Goal: Information Seeking & Learning: Learn about a topic

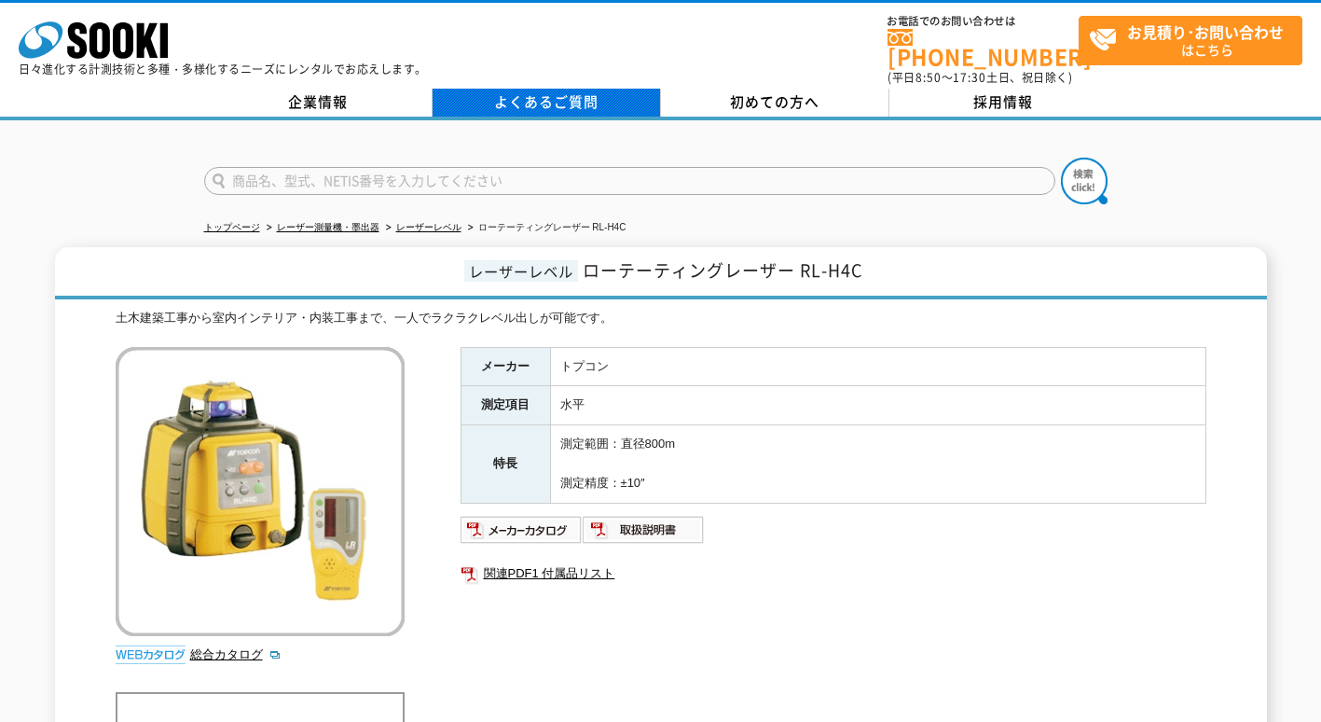
click at [575, 96] on link "よくあるご質問" at bounding box center [547, 103] width 228 height 28
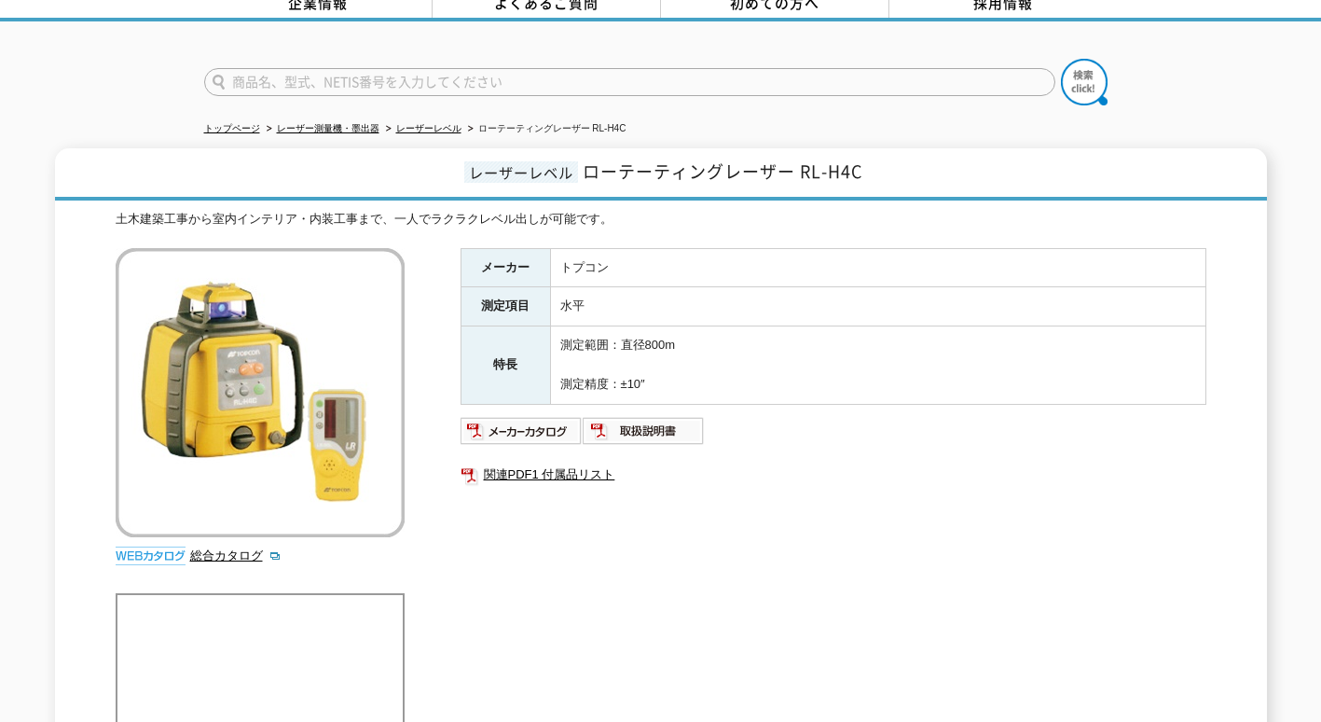
scroll to position [280, 0]
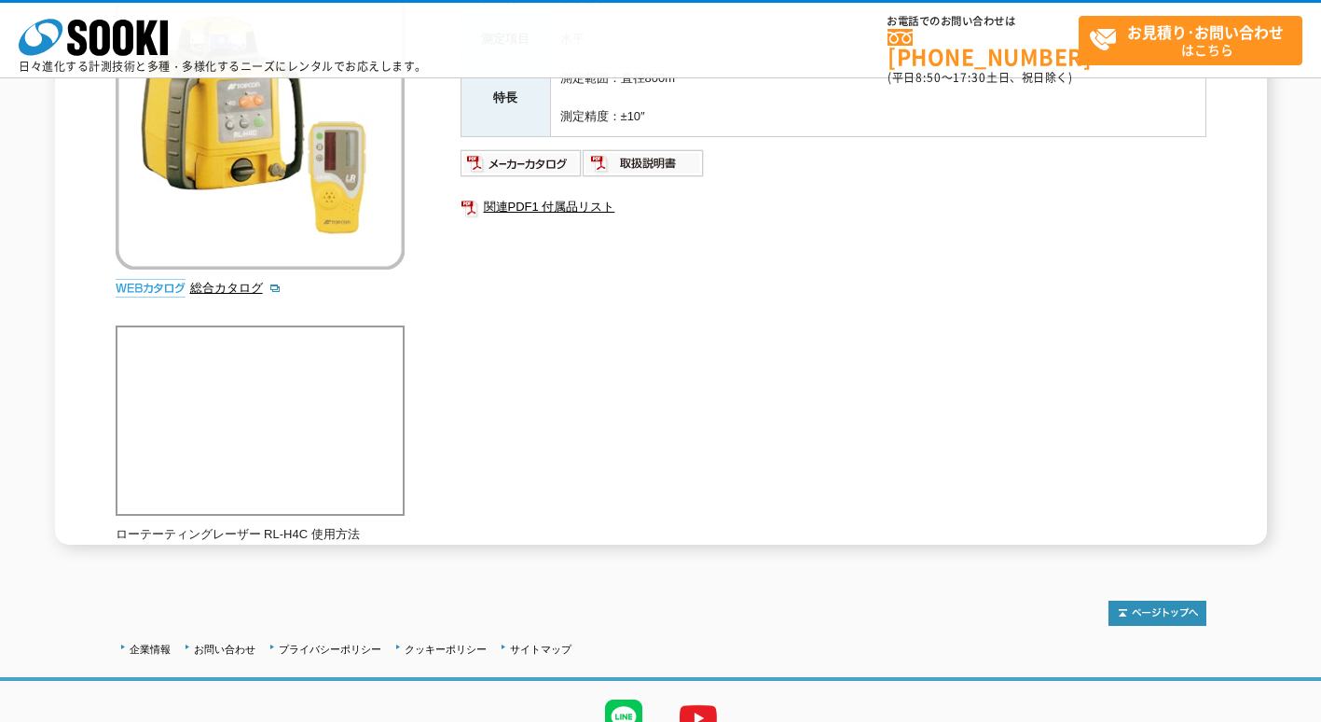
click at [343, 212] on img at bounding box center [260, 124] width 289 height 289
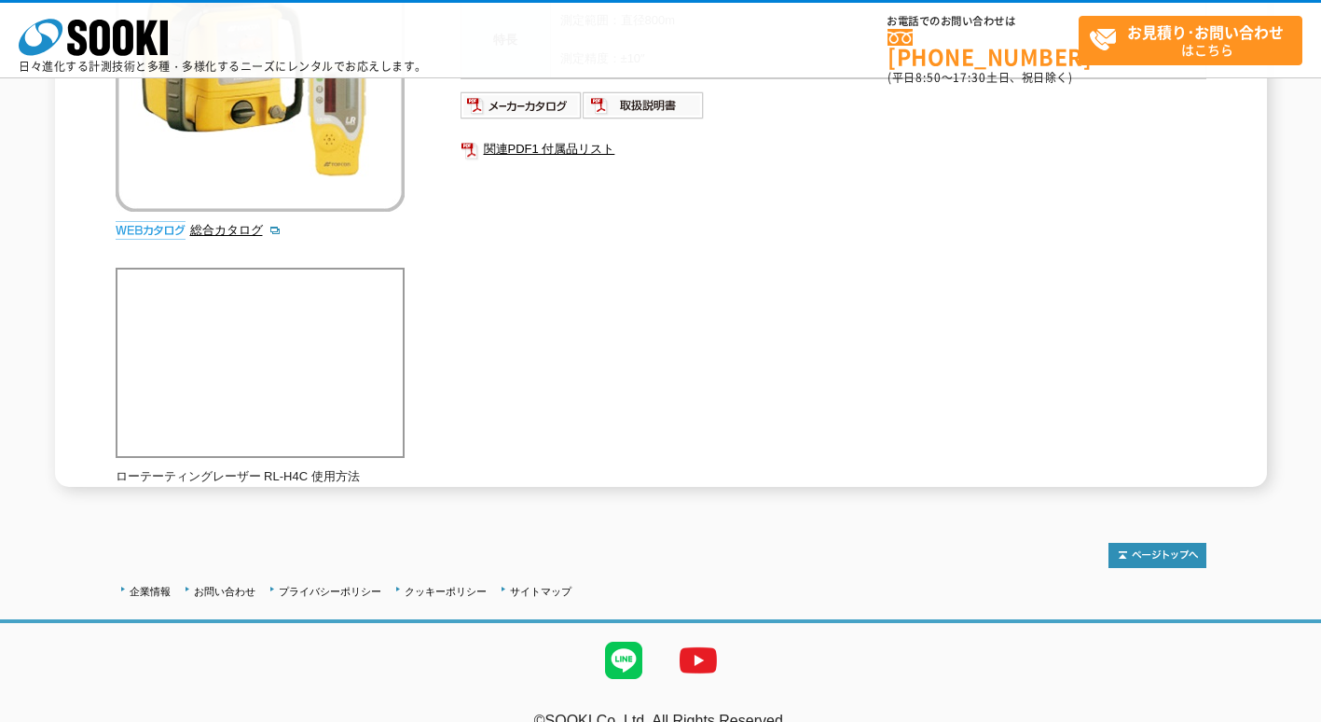
scroll to position [367, 0]
